Goal: Navigation & Orientation: Go to known website

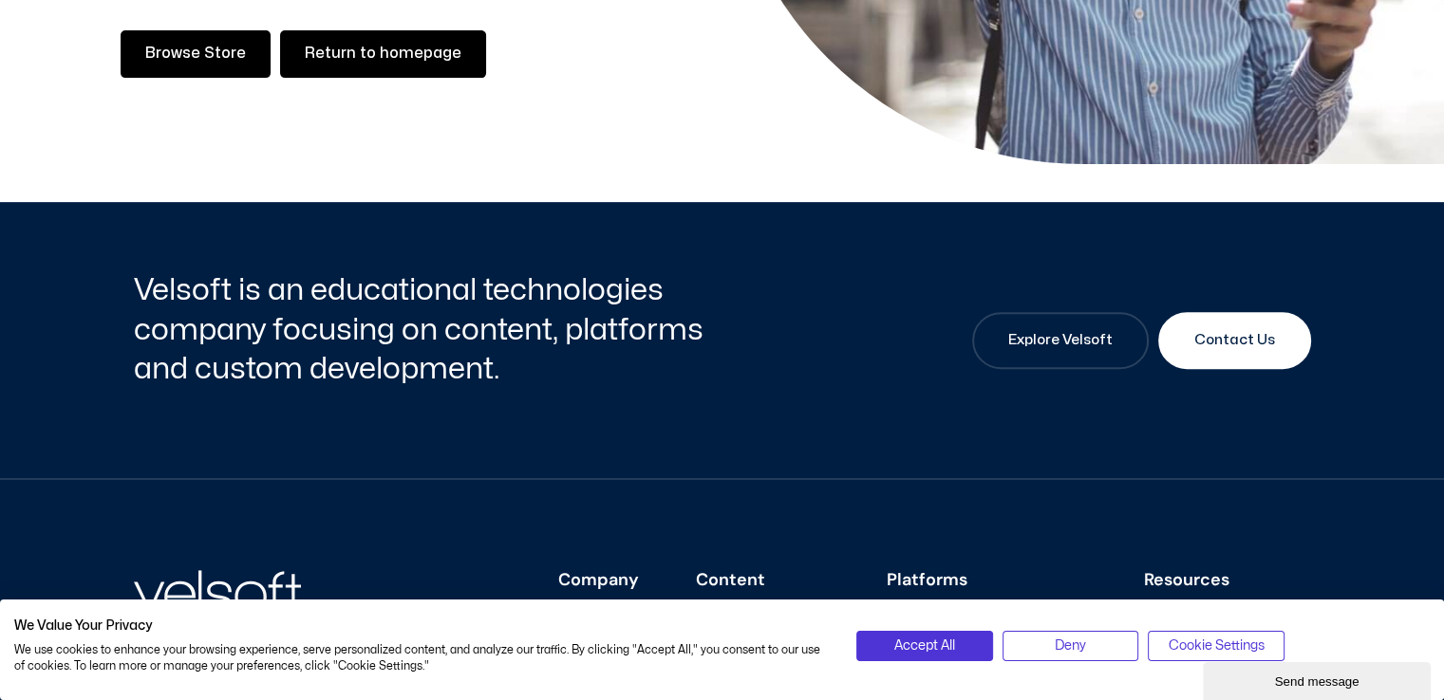
scroll to position [854, 0]
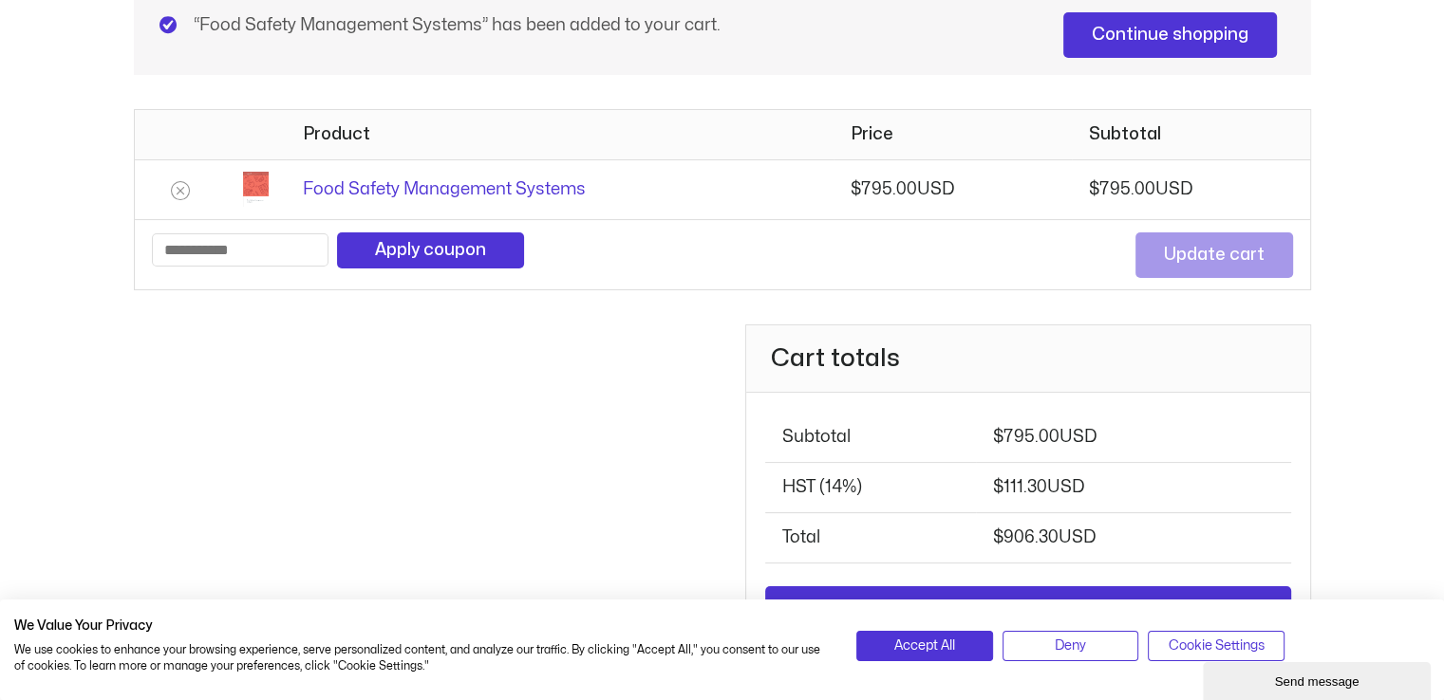
scroll to position [285, 0]
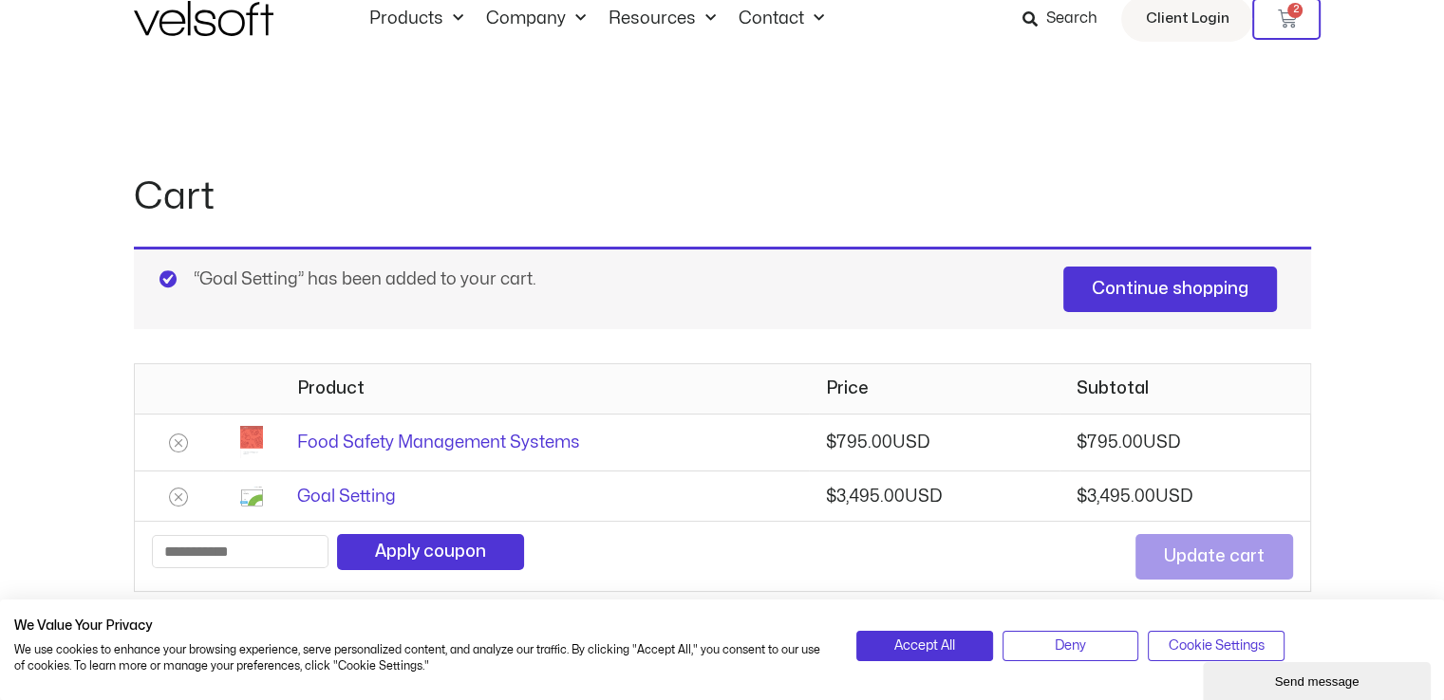
scroll to position [7, 0]
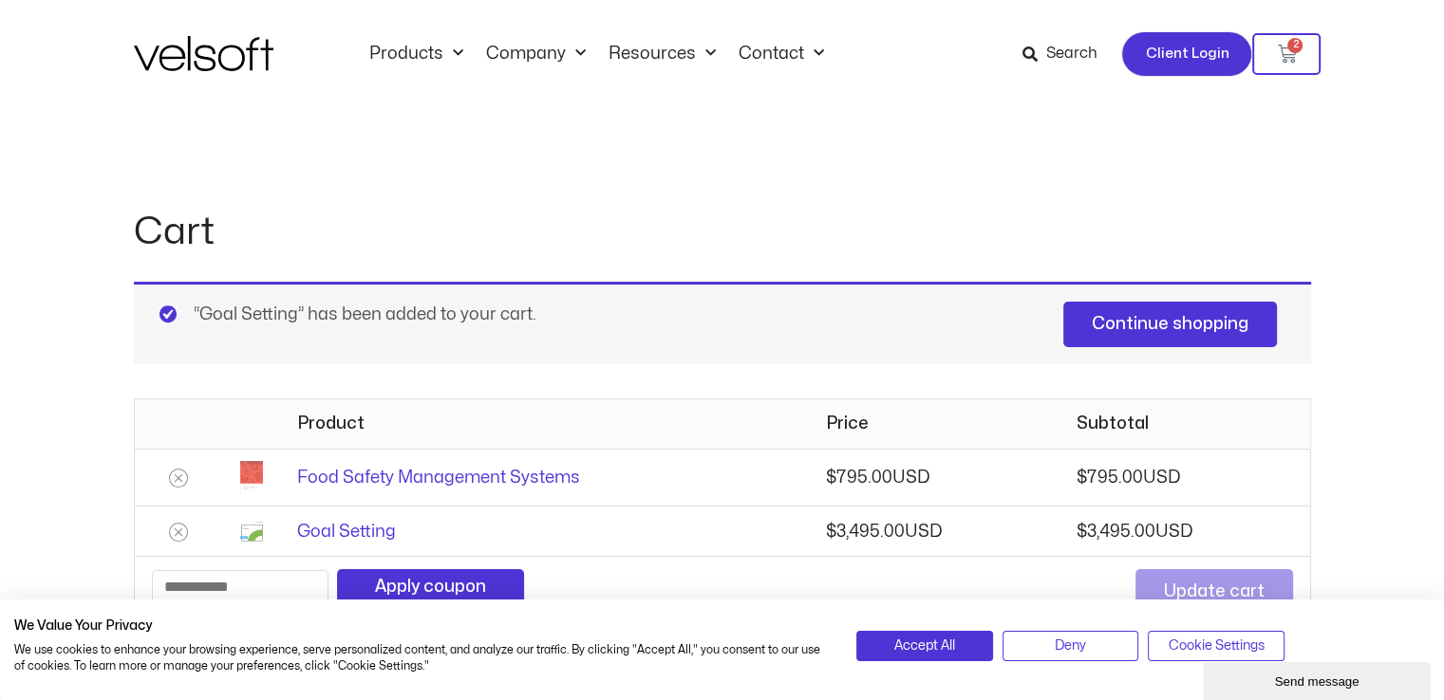
click at [1203, 53] on span "Client Login" at bounding box center [1187, 54] width 84 height 25
drag, startPoint x: 1295, startPoint y: 45, endPoint x: 1034, endPoint y: 228, distance: 318.9
click at [1034, 228] on h1 "Cart" at bounding box center [722, 232] width 1177 height 53
